Goal: Find specific page/section: Find specific page/section

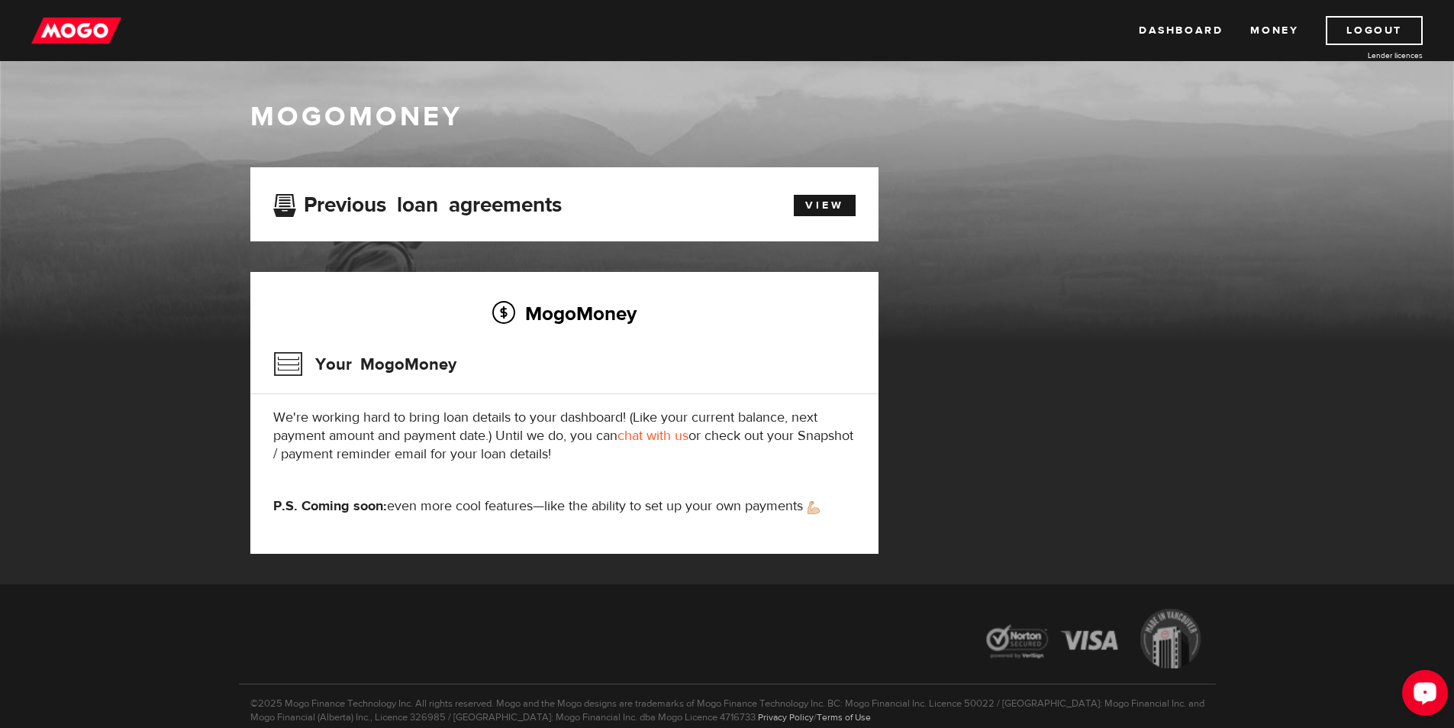
click at [1432, 694] on icon "Open LiveChat chat widget" at bounding box center [1425, 692] width 15 height 10
click at [1202, 30] on link "Dashboard" at bounding box center [1181, 30] width 84 height 29
click at [837, 203] on link "View" at bounding box center [825, 205] width 62 height 21
